Goal: Browse casually: Explore the website without a specific task or goal

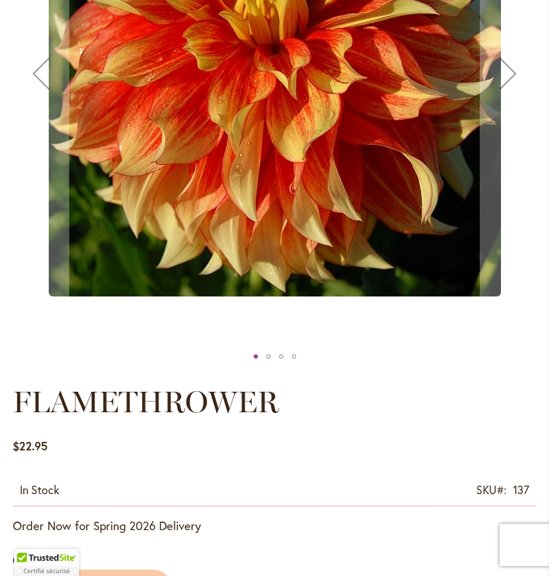
scroll to position [385, 0]
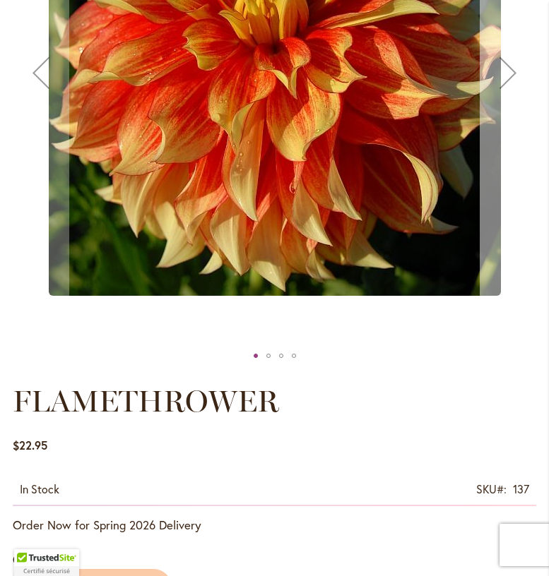
click at [514, 101] on div "Next" at bounding box center [508, 72] width 56 height 56
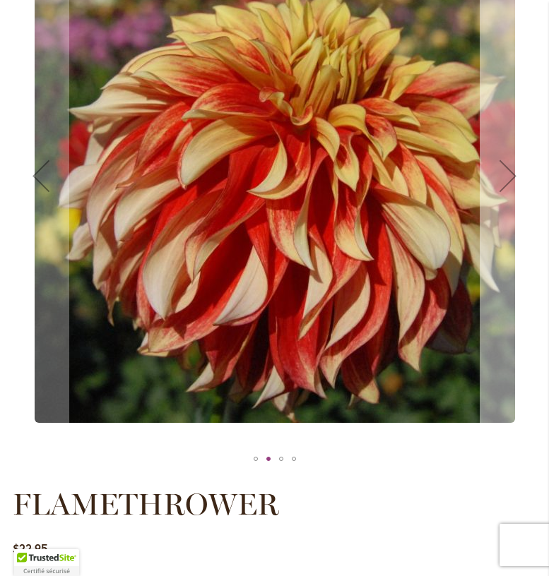
scroll to position [281, 0]
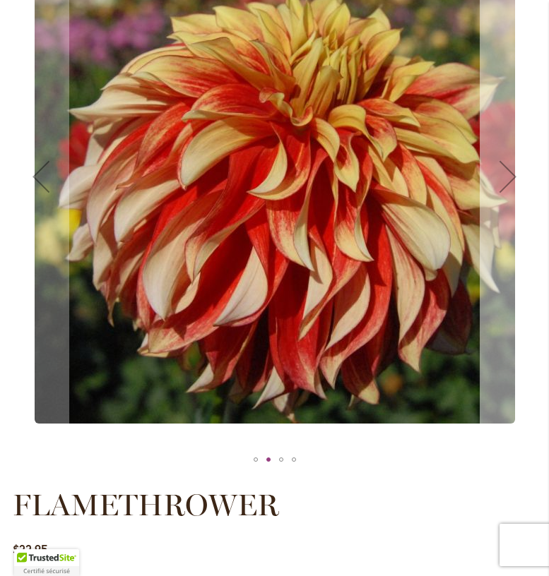
click at [506, 191] on div "Next" at bounding box center [508, 176] width 56 height 56
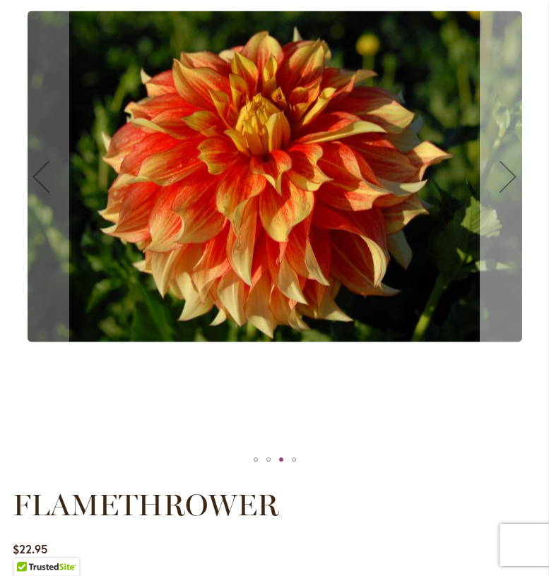
click at [506, 191] on div "Next" at bounding box center [508, 176] width 56 height 56
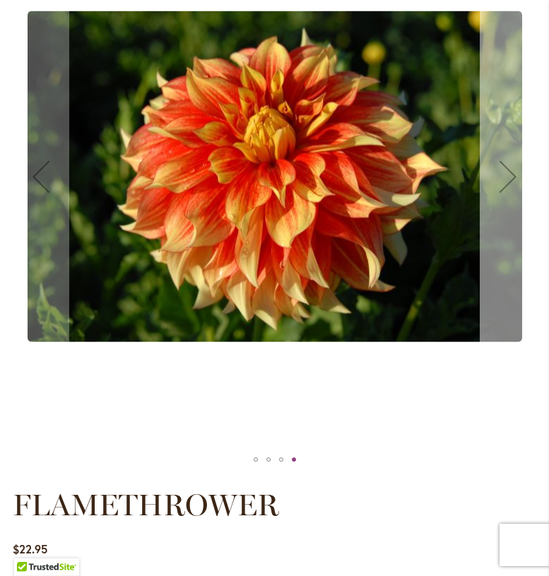
click at [506, 191] on div "Next" at bounding box center [508, 176] width 56 height 56
